Goal: Check status

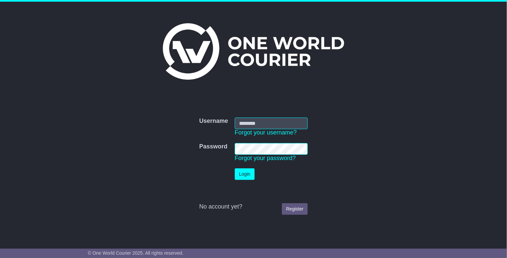
type input "**********"
click at [245, 170] on button "Login" at bounding box center [245, 174] width 20 height 12
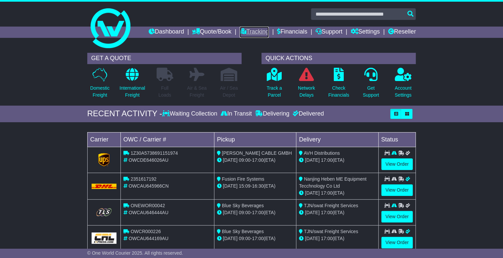
click at [246, 33] on link "Tracking" at bounding box center [253, 32] width 29 height 11
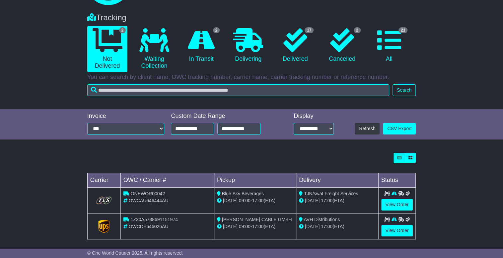
scroll to position [47, 0]
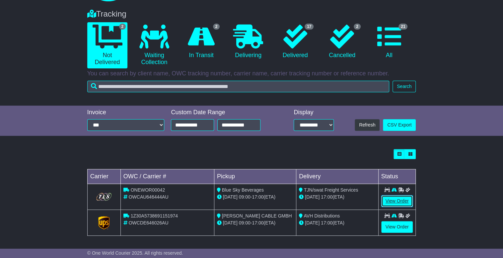
click at [393, 199] on link "View Order" at bounding box center [397, 201] width 32 height 12
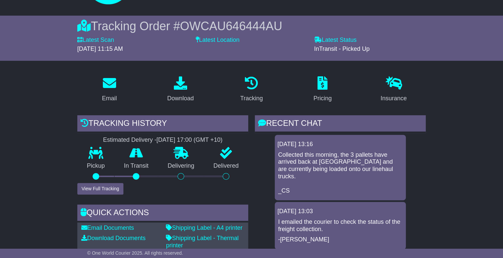
scroll to position [30, 0]
